Goal: Transaction & Acquisition: Purchase product/service

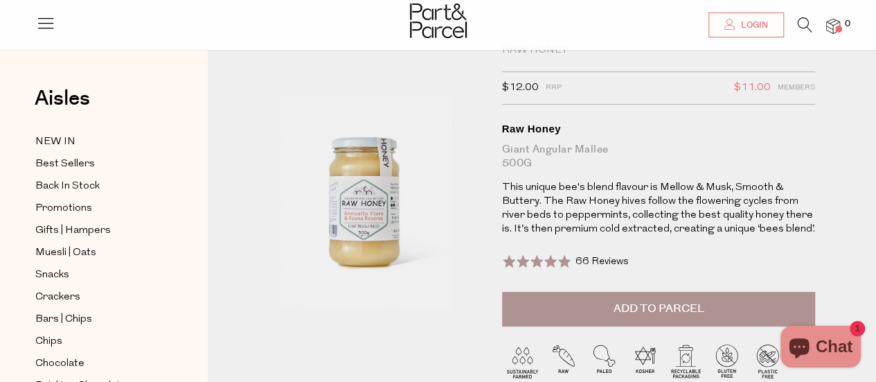
scroll to position [69, 0]
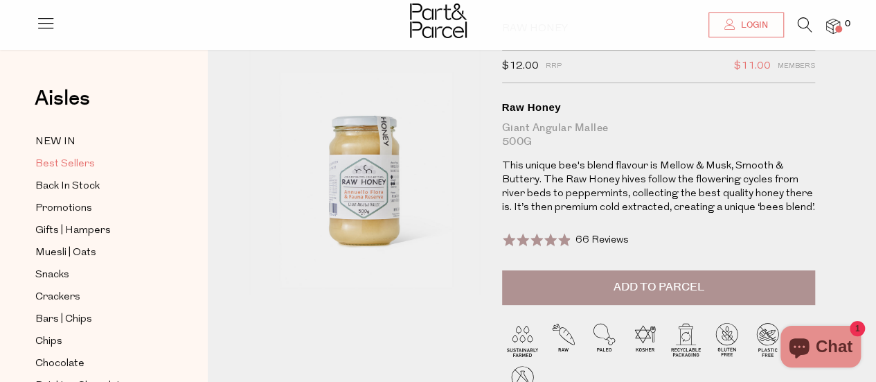
click at [73, 162] on span "Best Sellers" at bounding box center [65, 164] width 60 height 17
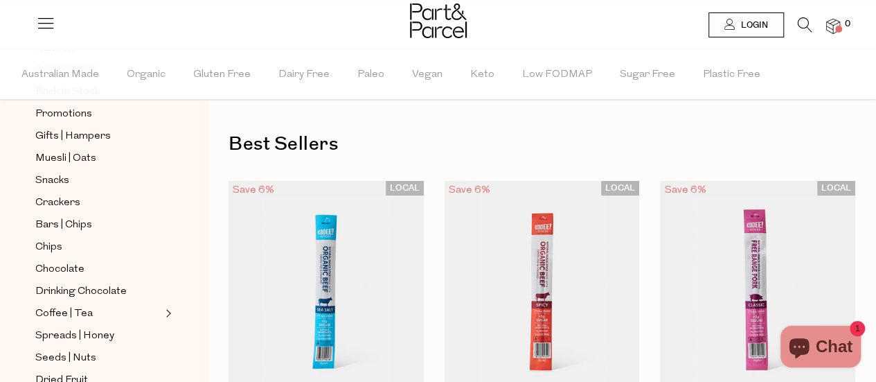
click at [802, 23] on icon at bounding box center [805, 24] width 15 height 15
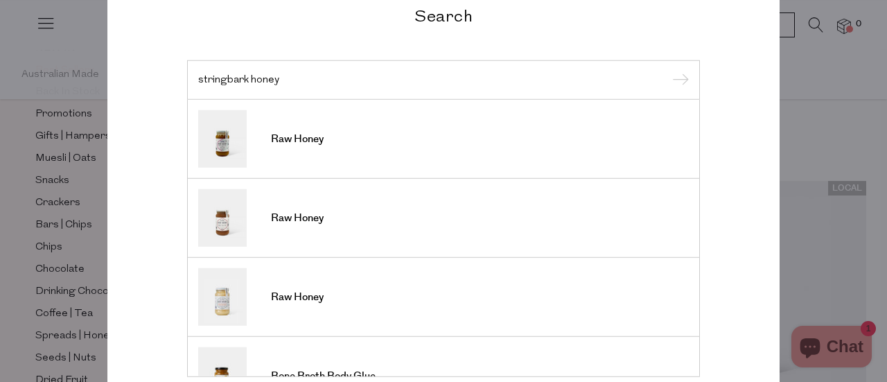
type input "stringbark honey"
click at [668, 70] on input "submit" at bounding box center [678, 80] width 21 height 21
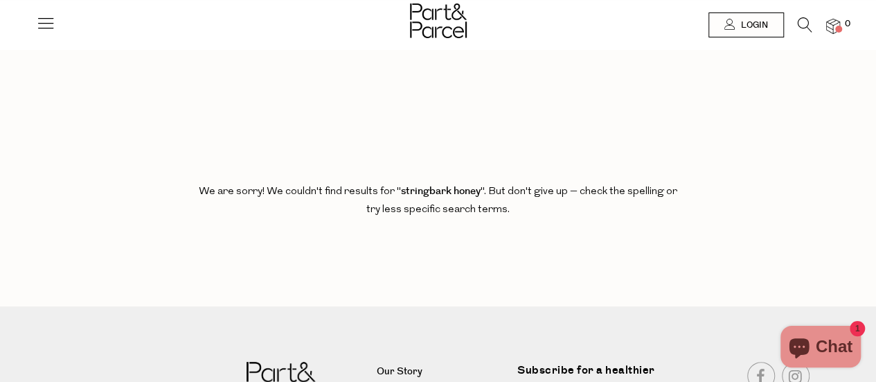
click at [801, 17] on icon at bounding box center [805, 24] width 15 height 15
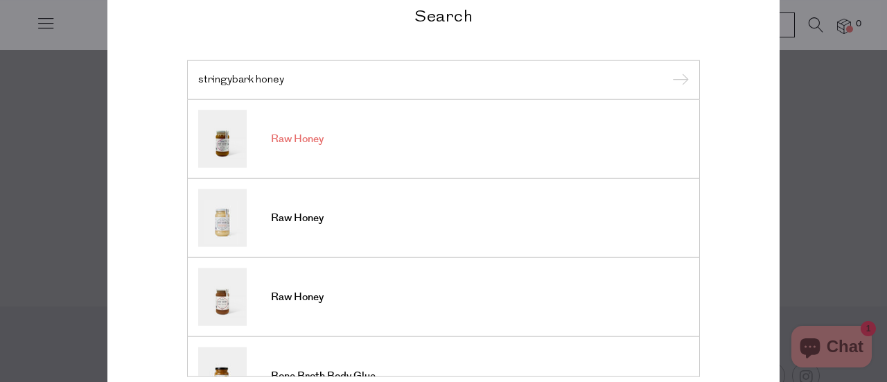
type input "stringybark honey"
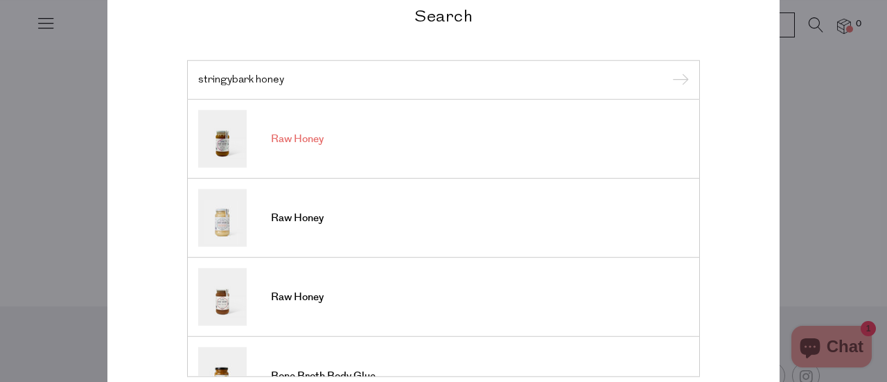
click at [310, 135] on span "Raw Honey" at bounding box center [297, 139] width 53 height 14
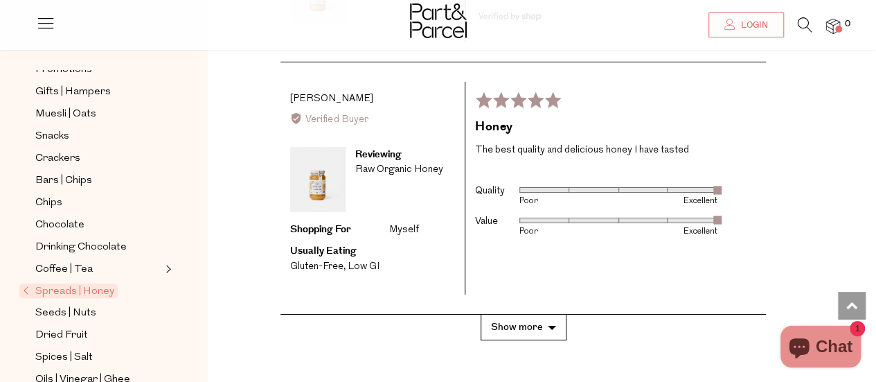
scroll to position [2493, 0]
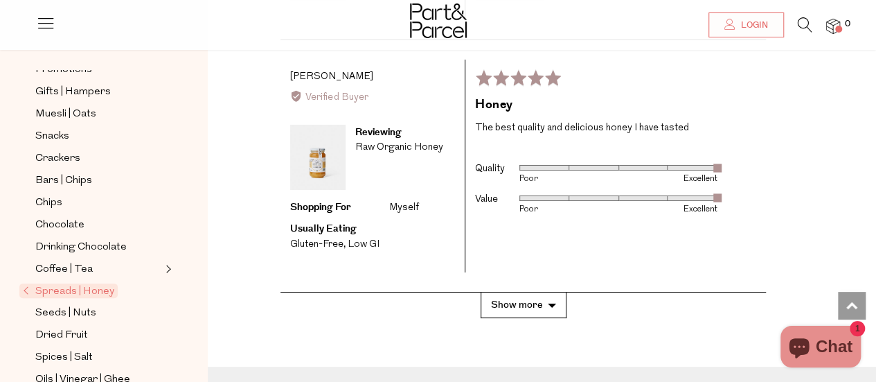
click at [76, 283] on span "Spreads | Honey" at bounding box center [68, 290] width 98 height 15
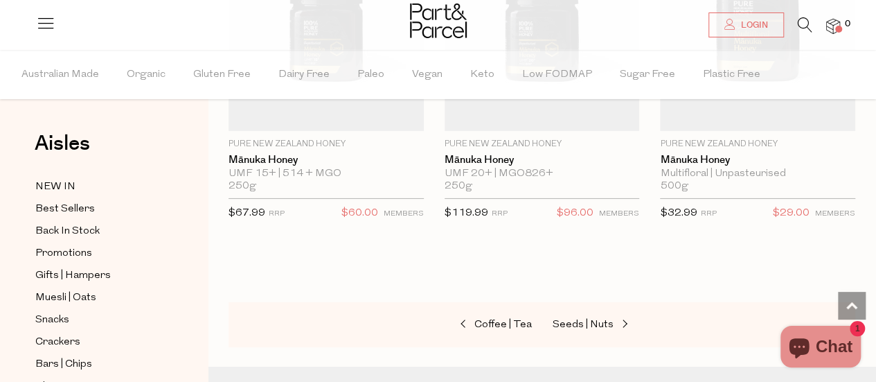
scroll to position [4779, 0]
